Goal: Task Accomplishment & Management: Manage account settings

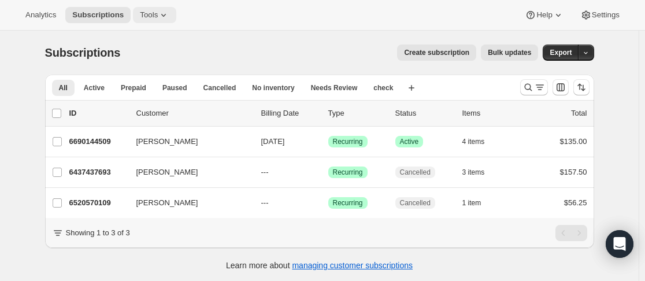
click at [162, 15] on icon at bounding box center [164, 15] width 12 height 12
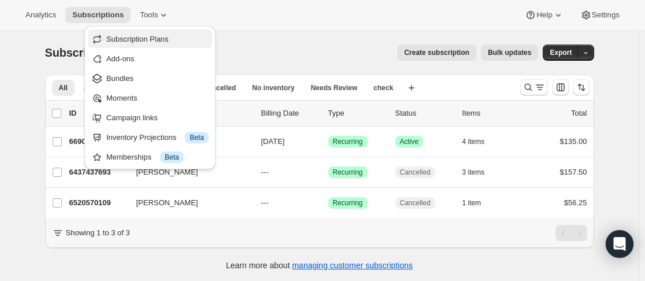
click at [155, 42] on span "Subscription Plans" at bounding box center [137, 39] width 62 height 9
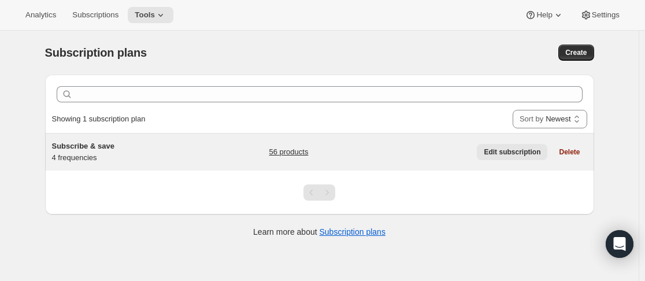
click at [498, 149] on span "Edit subscription" at bounding box center [511, 151] width 57 height 9
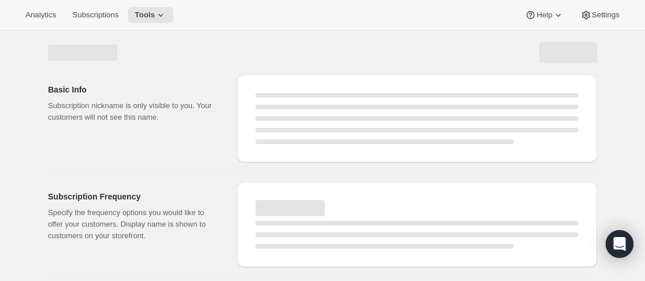
select select "WEEK"
select select "MONTH"
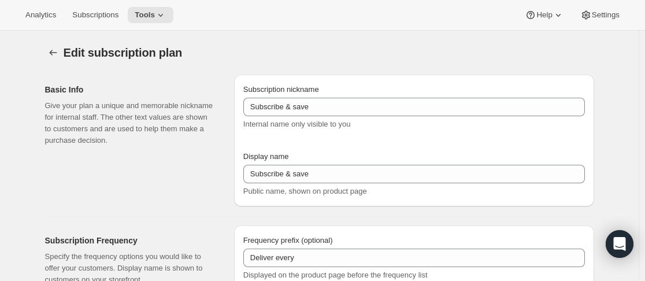
checkbox input "true"
type input "Subscribe & Save 25%"
type input "12"
select select "MONTH"
type input "12 Months"
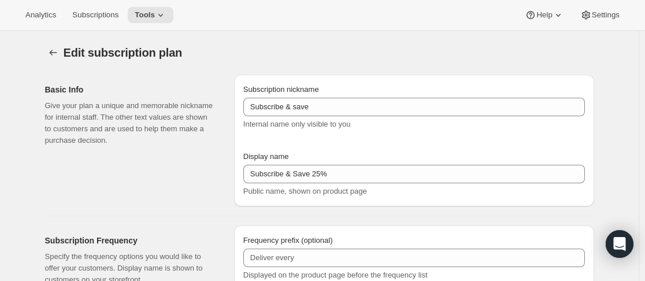
type input "6"
type input "6 Months"
type input "25"
select select "MONTH"
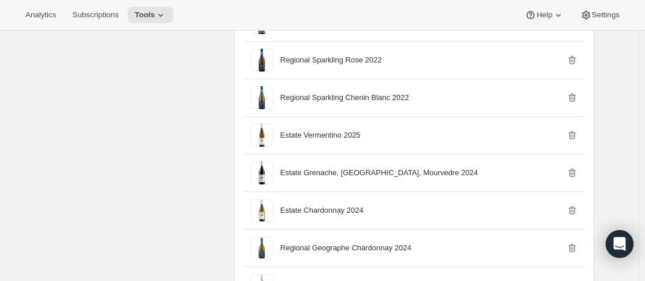
scroll to position [982, 0]
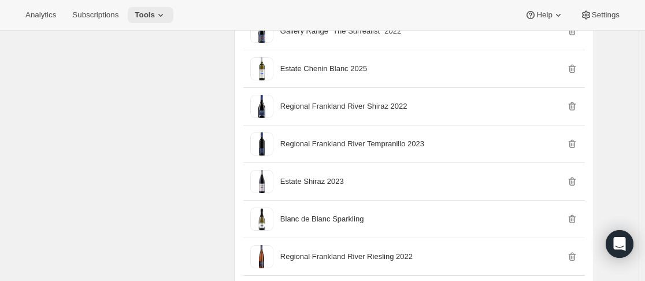
click at [142, 14] on span "Tools" at bounding box center [145, 14] width 20 height 9
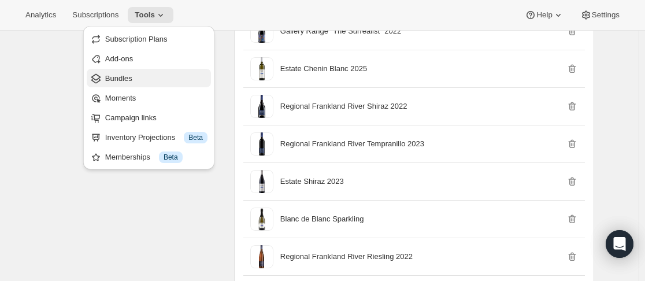
click at [139, 71] on button "Bundles" at bounding box center [149, 78] width 124 height 18
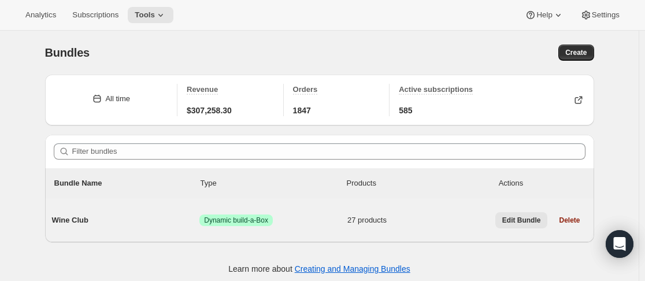
click at [538, 219] on span "Edit Bundle" at bounding box center [521, 219] width 39 height 9
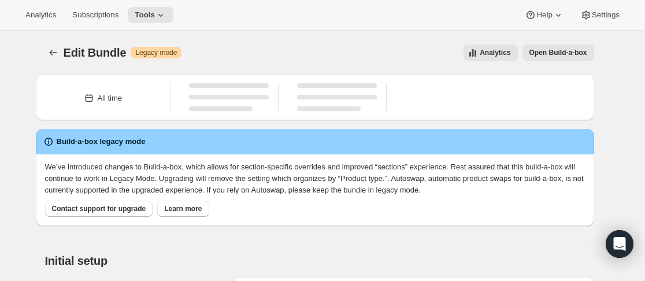
type input "Wine Club"
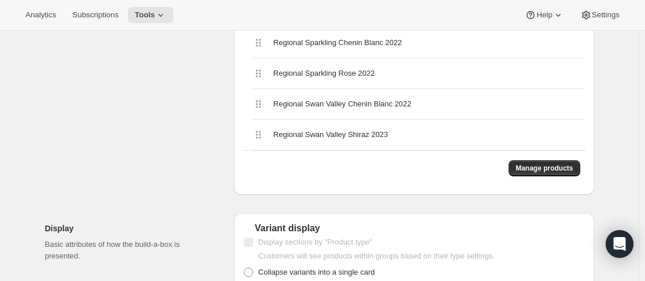
scroll to position [1213, 0]
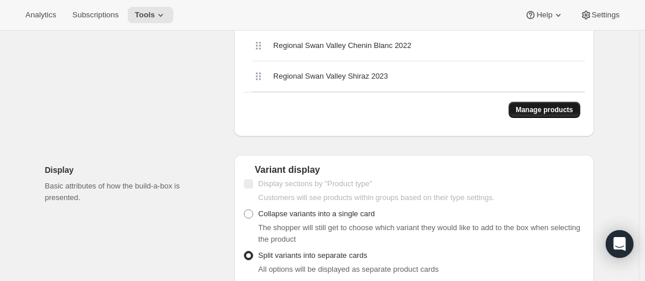
click at [553, 105] on span "Manage products" at bounding box center [543, 109] width 57 height 9
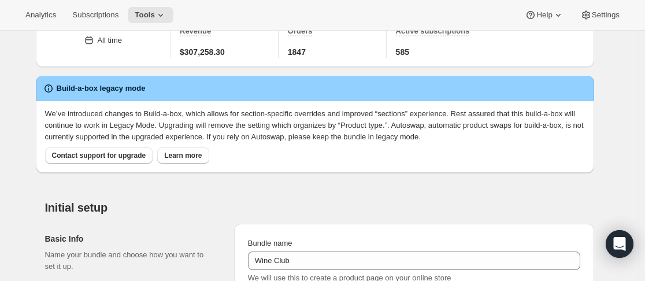
scroll to position [0, 0]
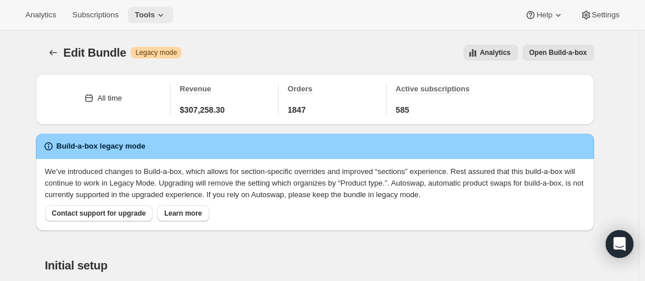
click at [157, 17] on icon at bounding box center [161, 15] width 12 height 12
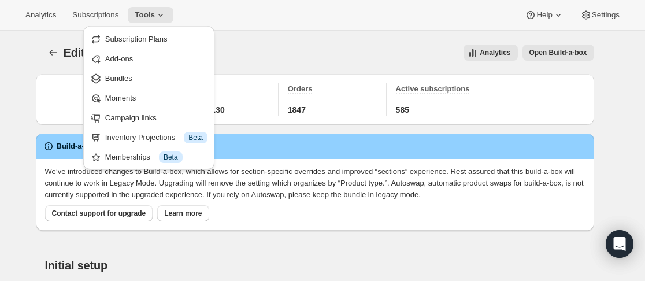
click at [325, 59] on div "Analytics Open Build-a-box" at bounding box center [392, 52] width 403 height 16
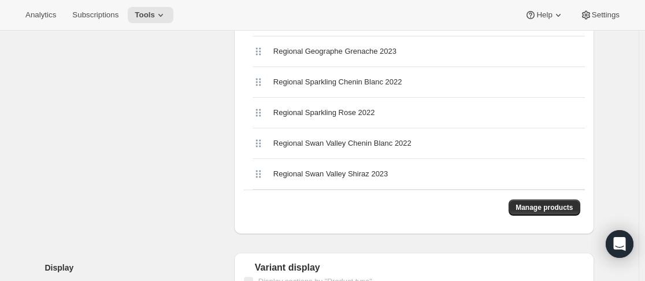
scroll to position [1155, 0]
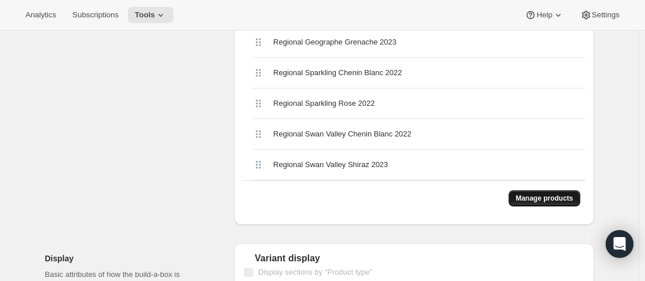
click at [534, 193] on span "Manage products" at bounding box center [543, 197] width 57 height 9
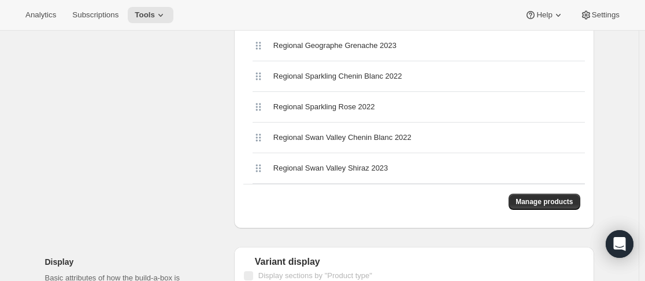
scroll to position [866, 0]
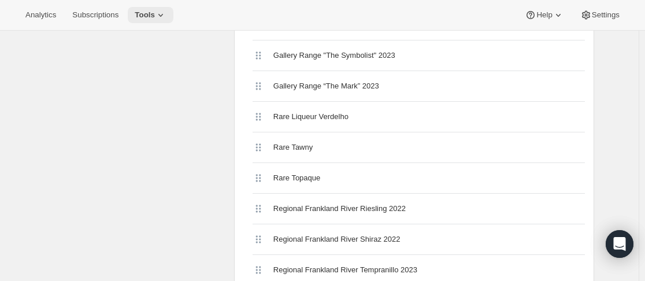
click at [155, 10] on icon at bounding box center [161, 15] width 12 height 12
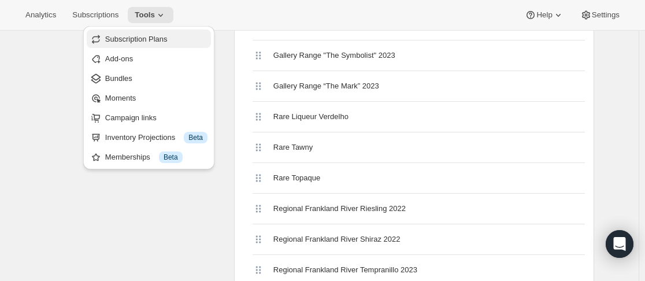
click at [168, 36] on span "Subscription Plans" at bounding box center [156, 40] width 102 height 12
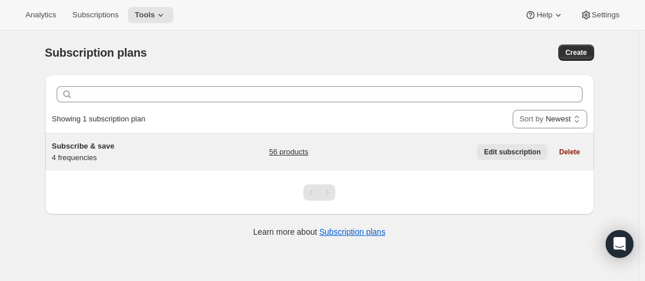
click at [511, 146] on button "Edit subscription" at bounding box center [512, 152] width 70 height 16
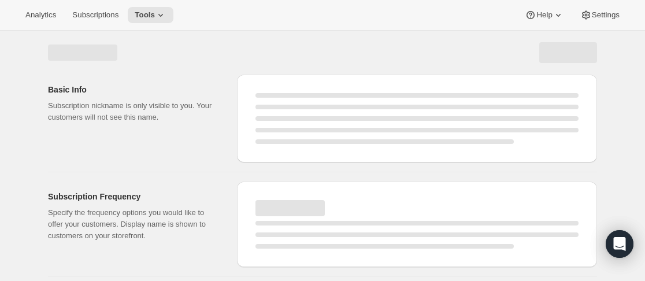
select select "WEEK"
select select "MONTH"
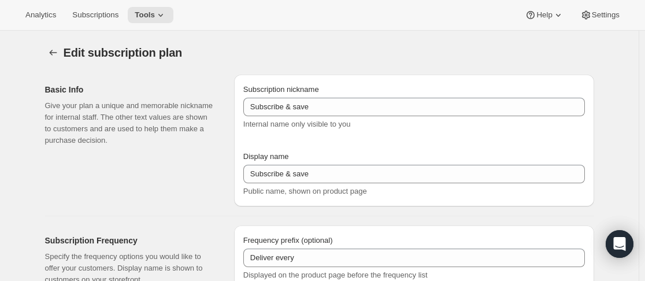
type input "Subscribe & Save 25%"
type input "12"
select select "MONTH"
type input "12 Months"
type input "6"
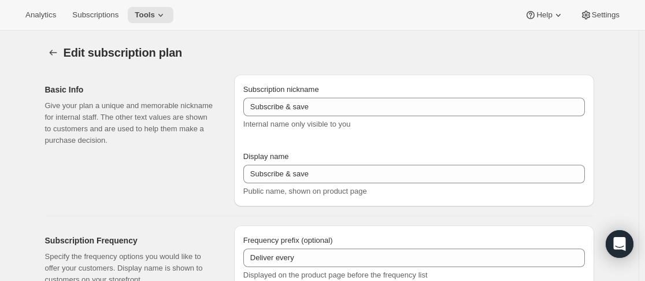
type input "6 Months"
type input "25"
select select "MONTH"
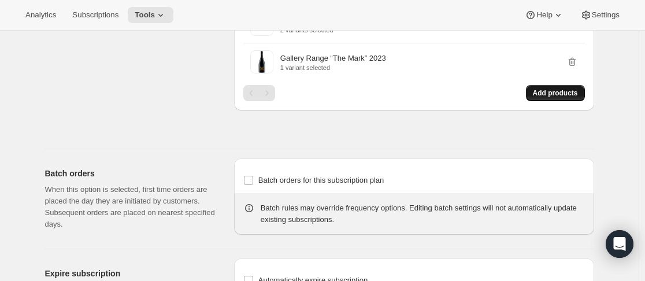
scroll to position [1906, 0]
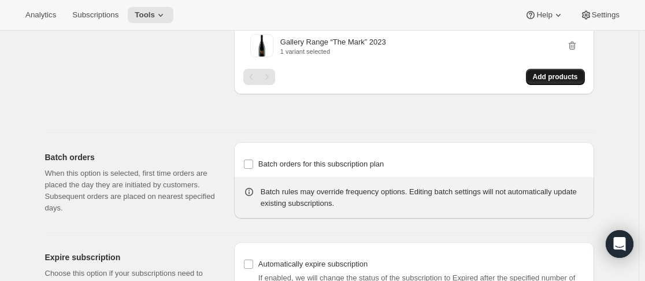
click at [556, 75] on span "Add products" at bounding box center [555, 76] width 45 height 9
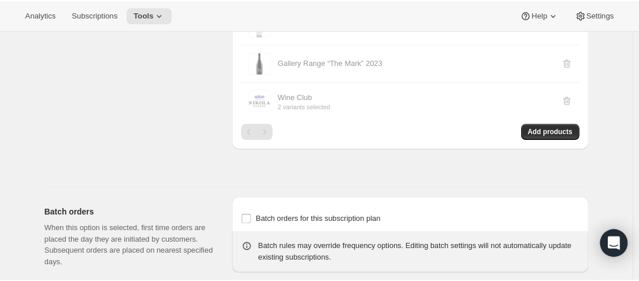
scroll to position [1848, 0]
